Goal: Transaction & Acquisition: Purchase product/service

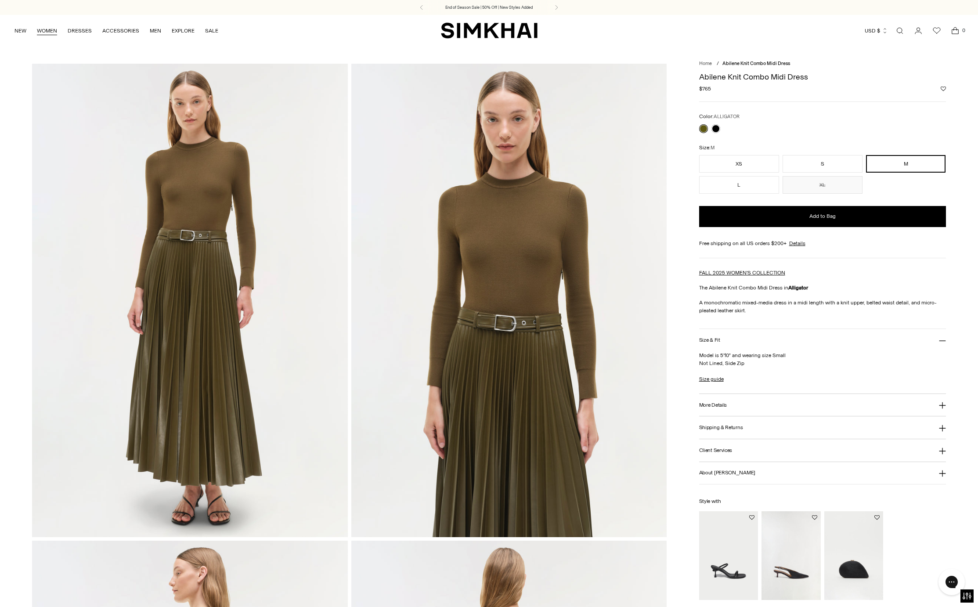
click at [42, 35] on link "WOMEN" at bounding box center [47, 30] width 20 height 19
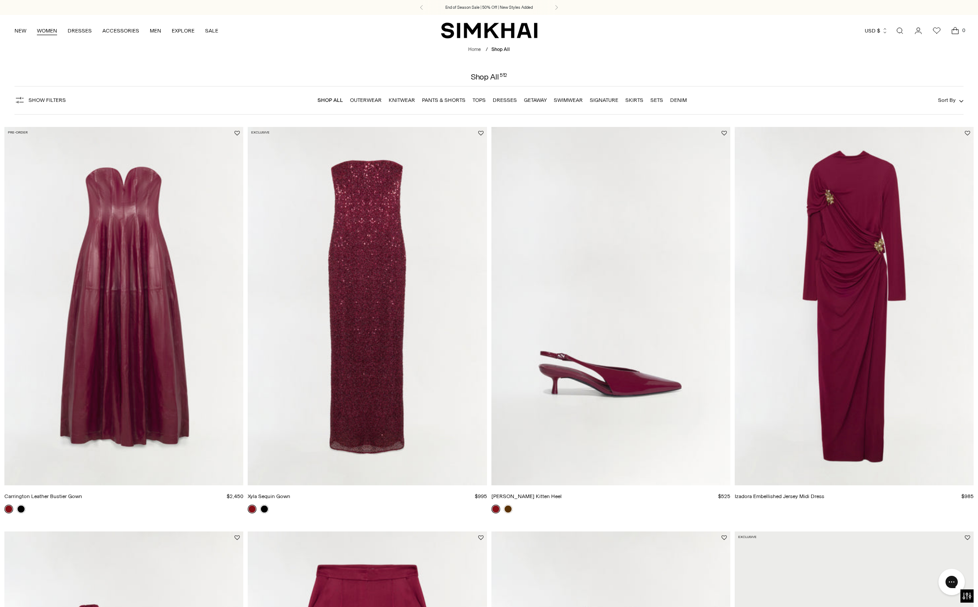
click at [52, 28] on link "WOMEN" at bounding box center [47, 30] width 20 height 19
click at [955, 102] on button "Sort By" at bounding box center [950, 100] width 25 height 10
click at [875, 142] on span "Newest" at bounding box center [873, 141] width 23 height 8
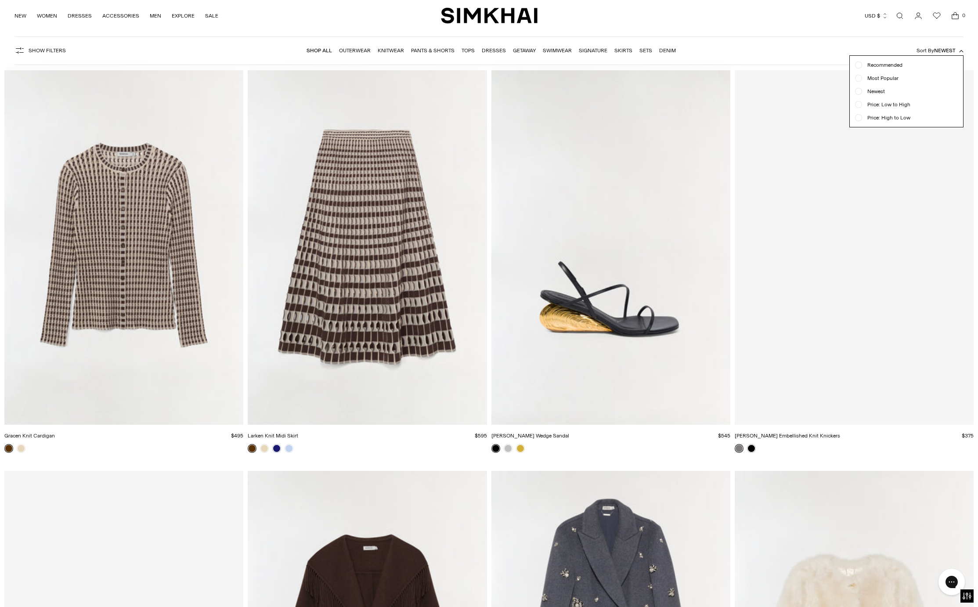
scroll to position [65, 0]
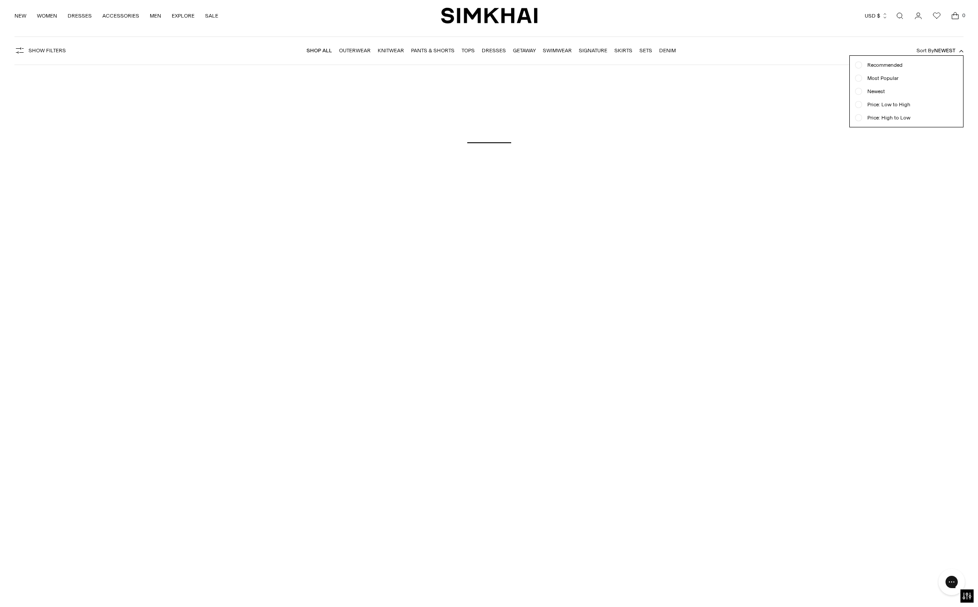
click at [928, 435] on div at bounding box center [489, 303] width 978 height 607
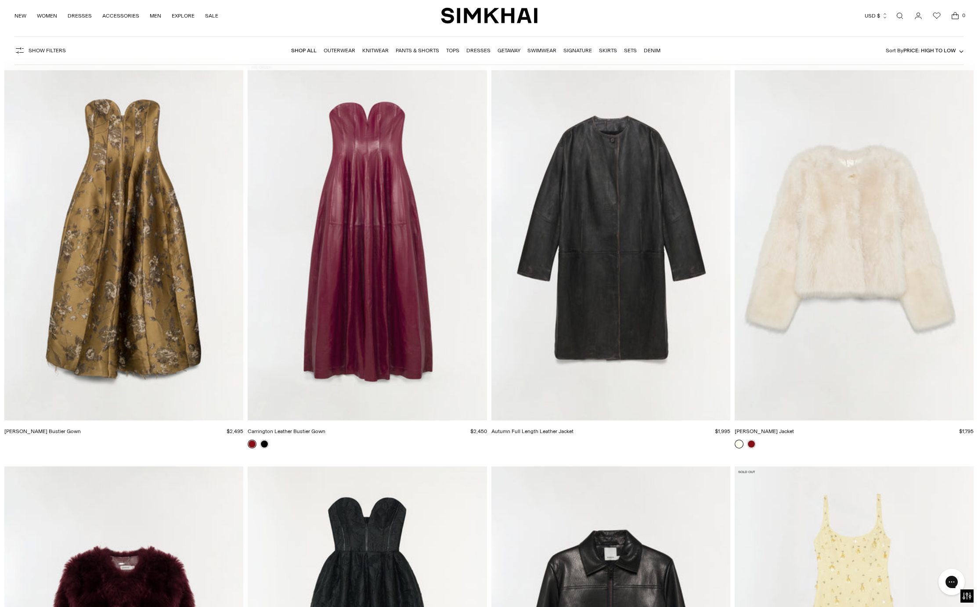
click at [944, 52] on span "Price: High to Low" at bounding box center [930, 50] width 52 height 6
click at [857, 76] on div at bounding box center [858, 78] width 7 height 7
click at [948, 51] on span "Price: High to Low" at bounding box center [930, 50] width 52 height 6
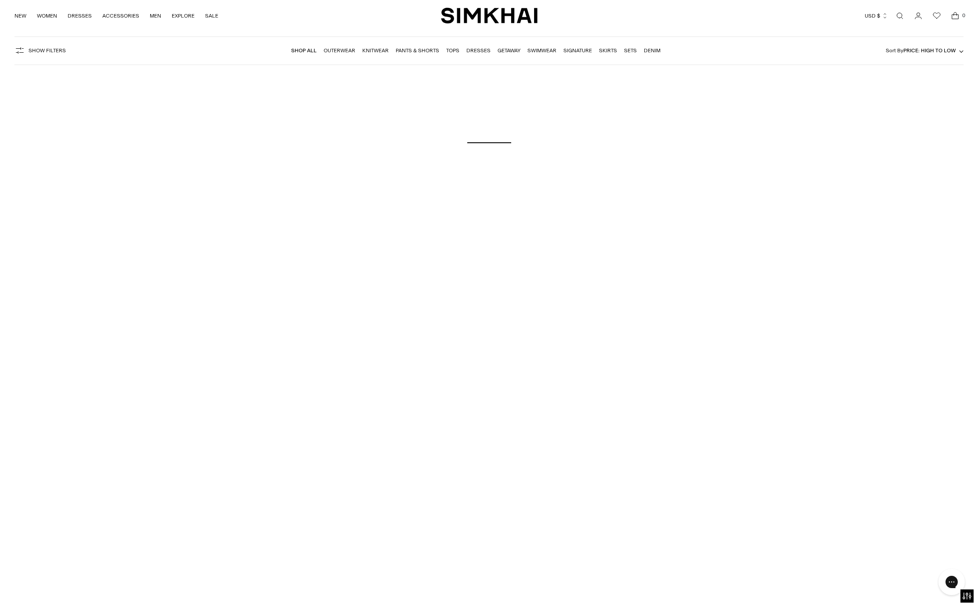
click at [862, 94] on div at bounding box center [488, 143] width 969 height 176
click at [933, 54] on span "Price: High to Low" at bounding box center [930, 50] width 52 height 6
click at [859, 94] on div at bounding box center [858, 91] width 7 height 7
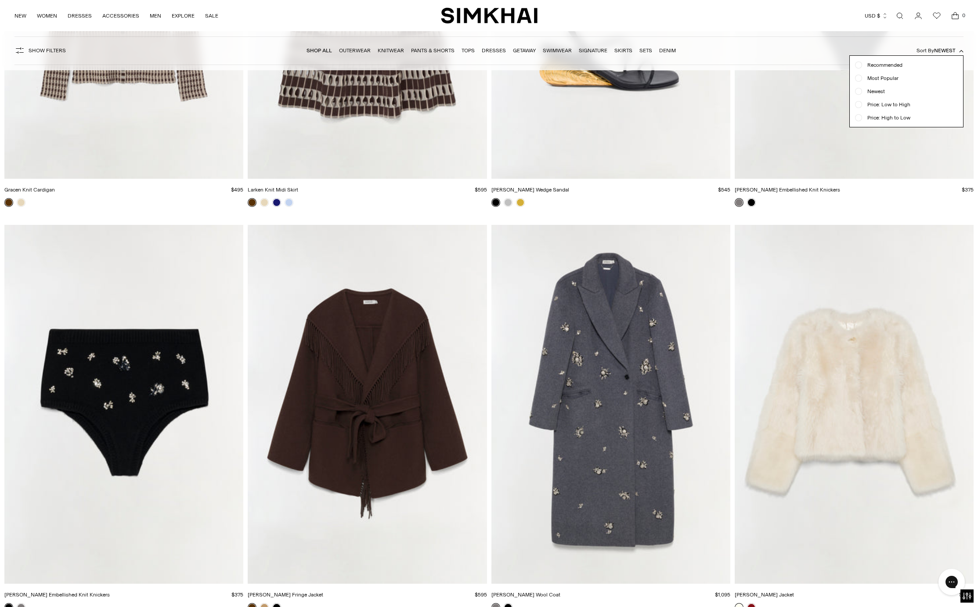
scroll to position [307, 0]
click at [886, 207] on div at bounding box center [489, 303] width 978 height 607
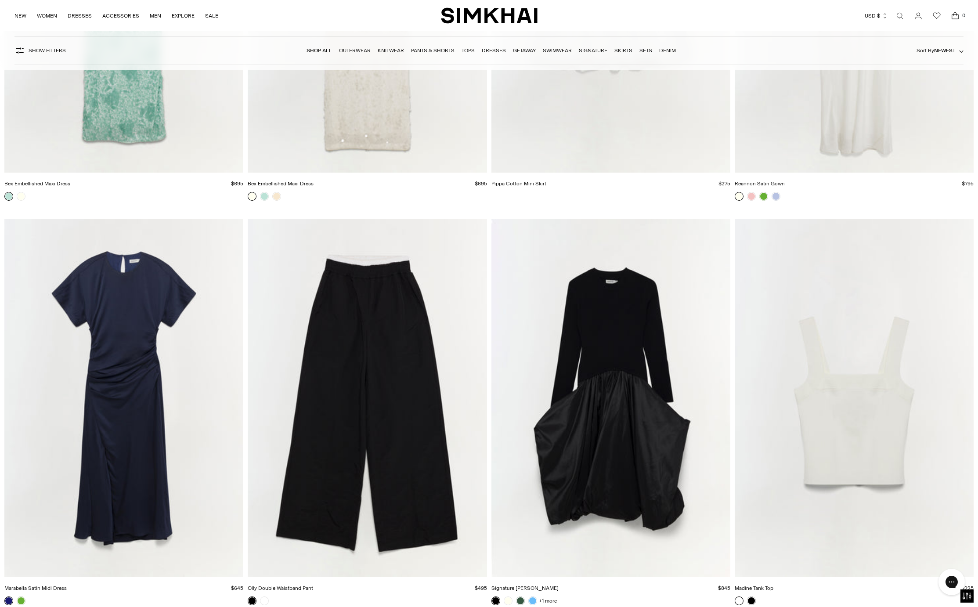
scroll to position [33654, 0]
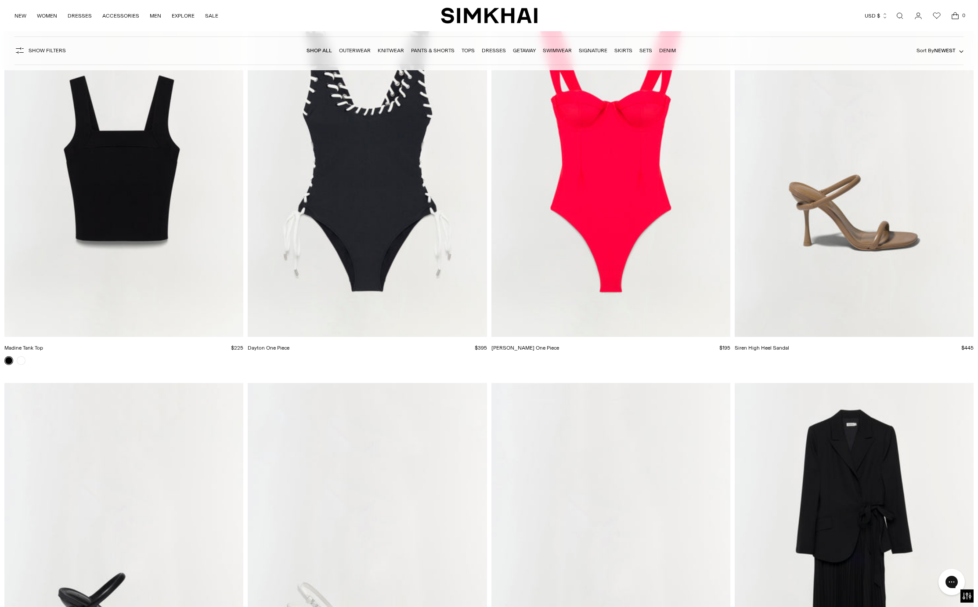
click at [0, 0] on img "Dayton One Piece" at bounding box center [0, 0] width 0 height 0
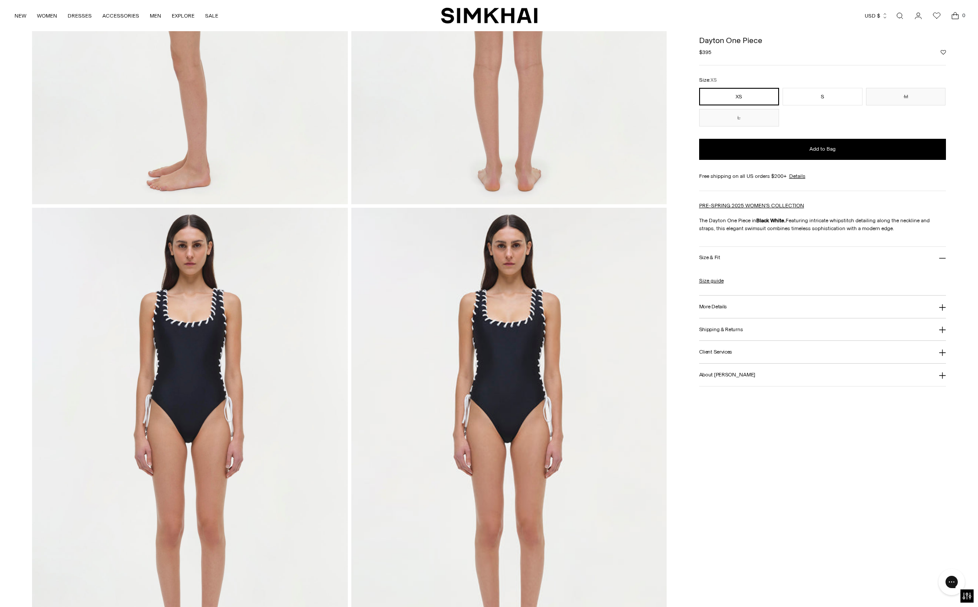
scroll to position [843, 0]
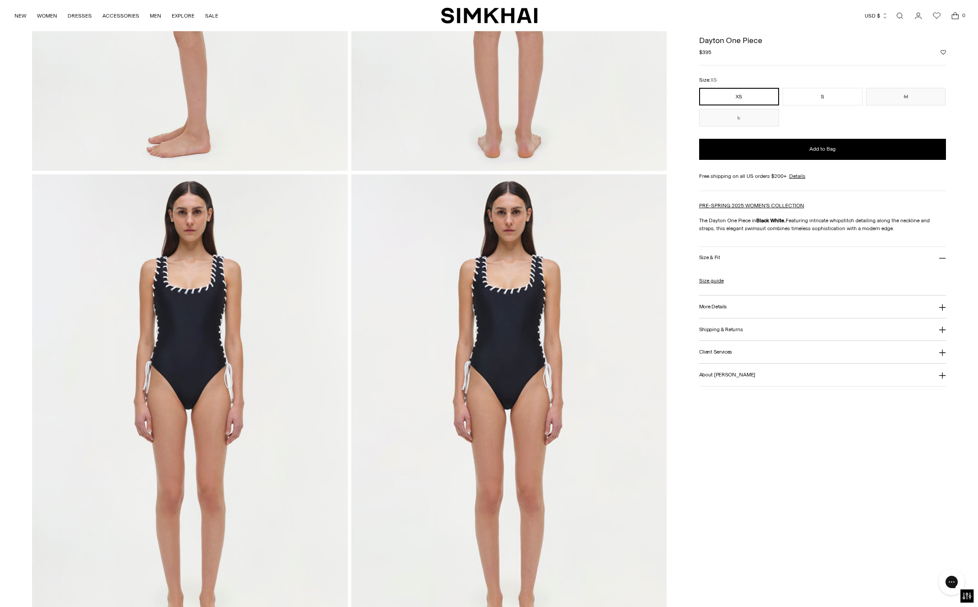
click at [716, 258] on h3 "Size & Fit" at bounding box center [709, 258] width 21 height 6
click at [797, 260] on button "Size & Fit" at bounding box center [822, 258] width 247 height 22
click at [777, 314] on button "More Details" at bounding box center [822, 307] width 247 height 22
click at [895, 403] on button "Shipping & Returns" at bounding box center [822, 395] width 247 height 22
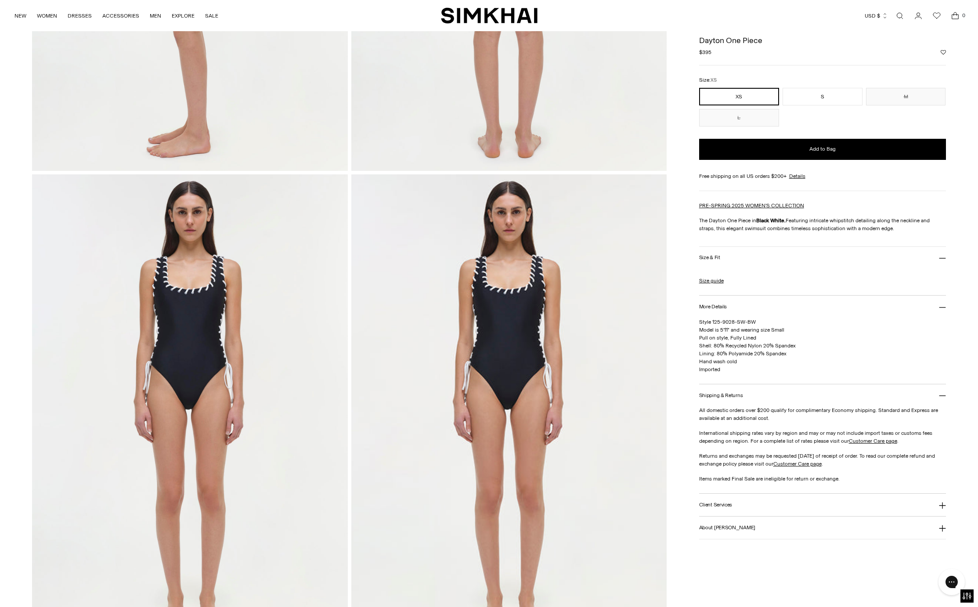
click at [939, 396] on icon at bounding box center [942, 396] width 7 height 0
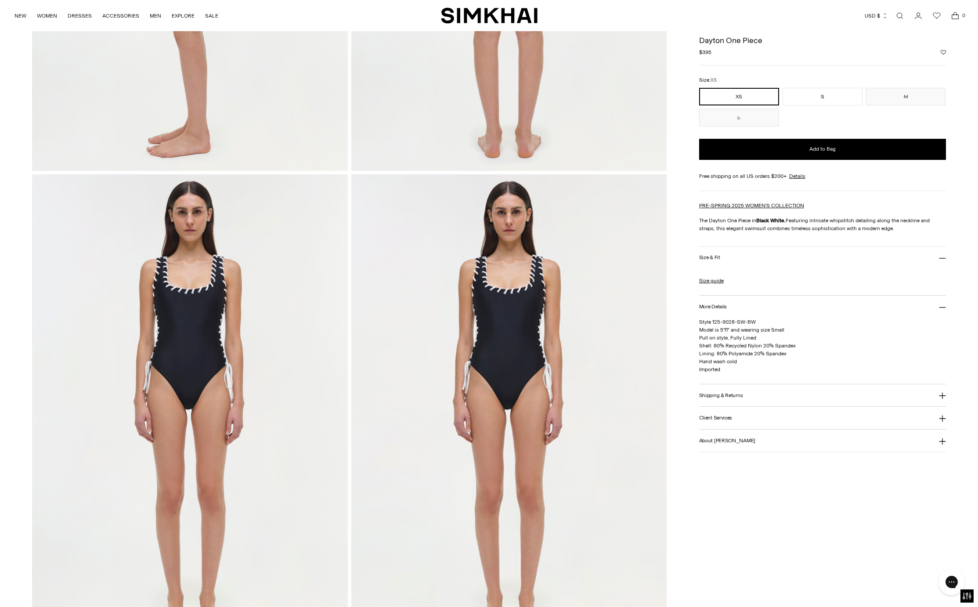
click at [929, 419] on button "Client Services" at bounding box center [822, 418] width 247 height 22
click at [935, 420] on button "Client Services" at bounding box center [822, 418] width 247 height 22
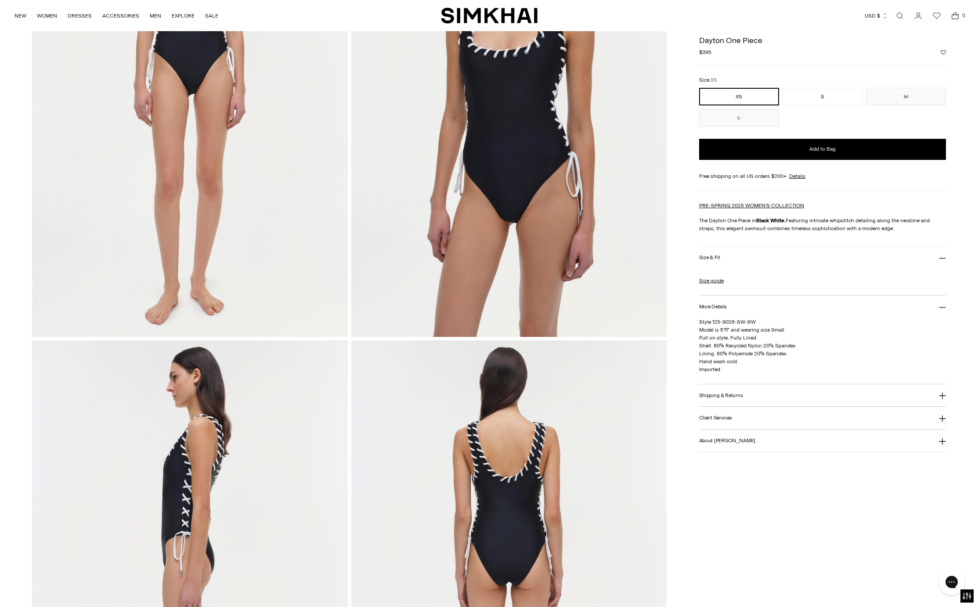
scroll to position [200, 0]
